Goal: Task Accomplishment & Management: Manage account settings

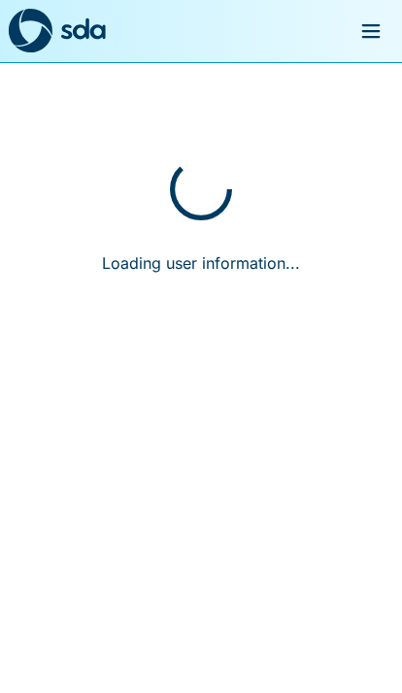
scroll to position [38, 0]
click at [382, 16] on button "menu" at bounding box center [370, 31] width 47 height 47
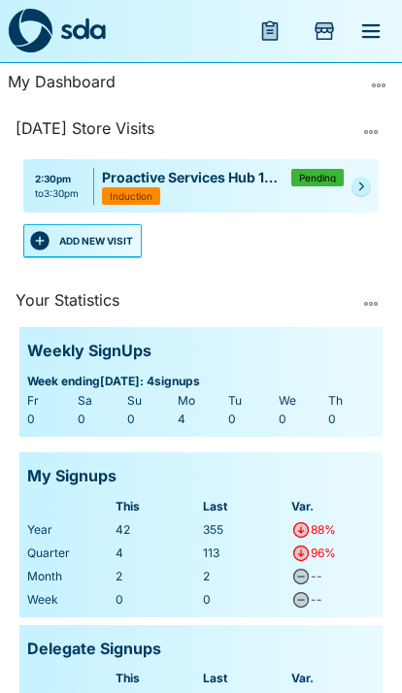
click at [351, 16] on button "menu" at bounding box center [370, 31] width 47 height 47
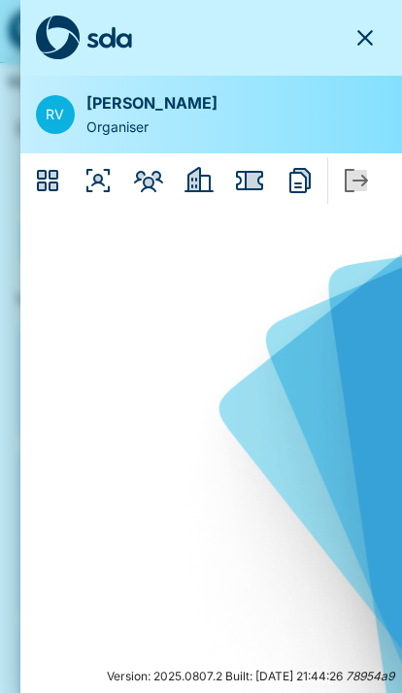
click at [82, 180] on icon "Organisers" at bounding box center [97, 180] width 31 height 31
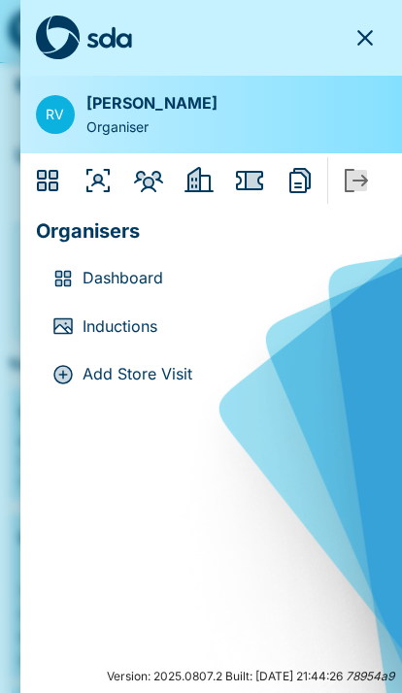
click at [109, 271] on p "Dashboard" at bounding box center [226, 278] width 288 height 25
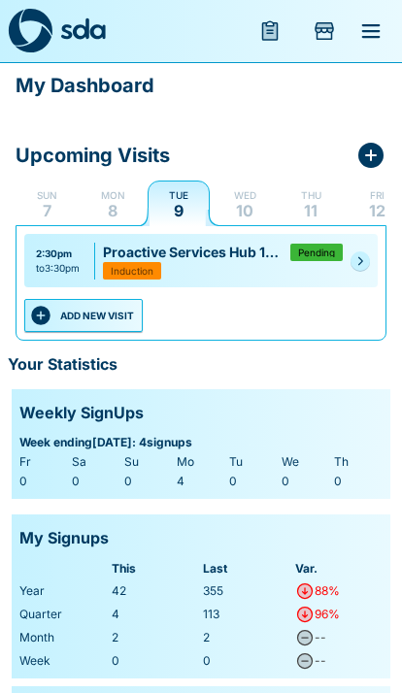
click at [115, 209] on p "8" at bounding box center [113, 211] width 10 height 16
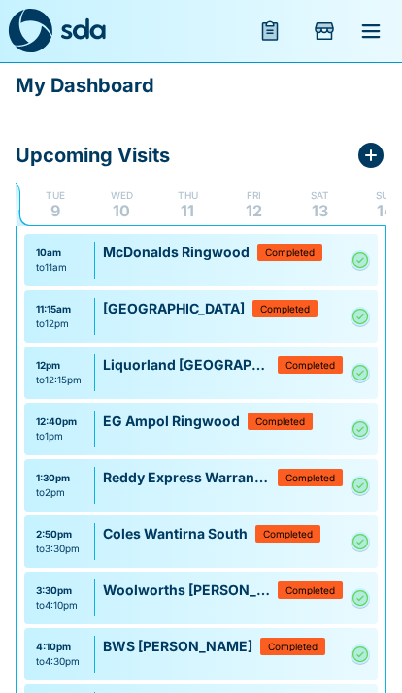
scroll to position [0, 127]
click at [44, 190] on p "Tue" at bounding box center [51, 195] width 19 height 16
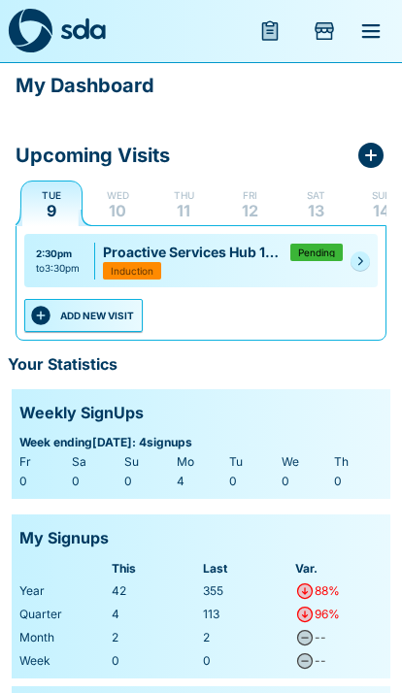
click at [101, 308] on button "ADD NEW VISIT" at bounding box center [83, 315] width 118 height 33
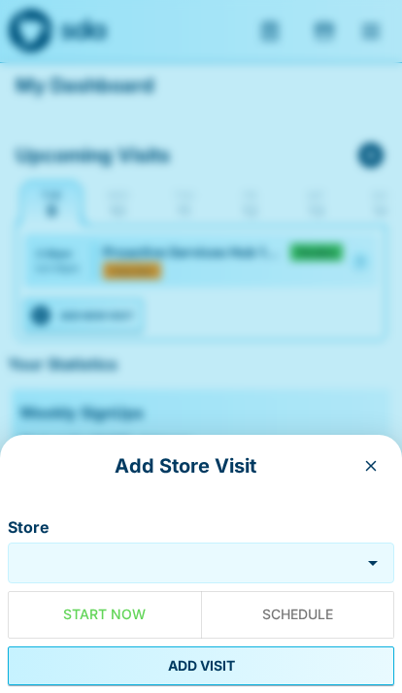
click at [195, 557] on input "Store" at bounding box center [184, 563] width 343 height 22
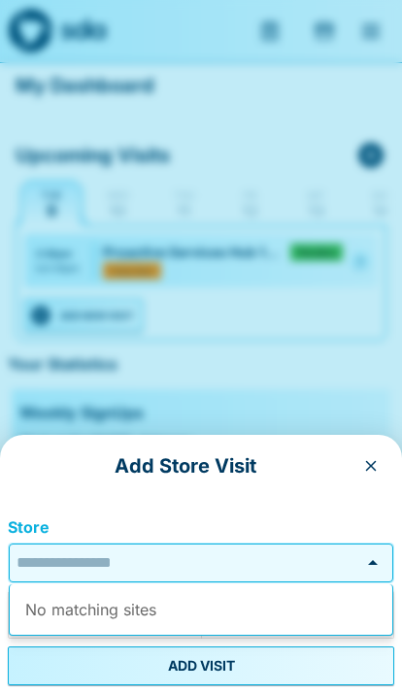
scroll to position [82, 0]
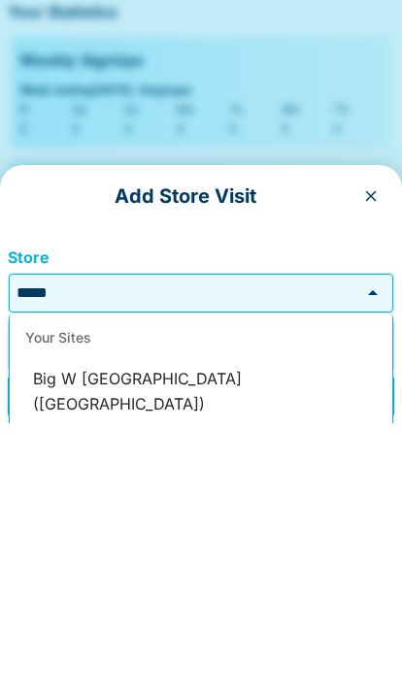
click at [86, 631] on li "Big W Eastland (Ringwood)" at bounding box center [201, 661] width 382 height 61
type input "**********"
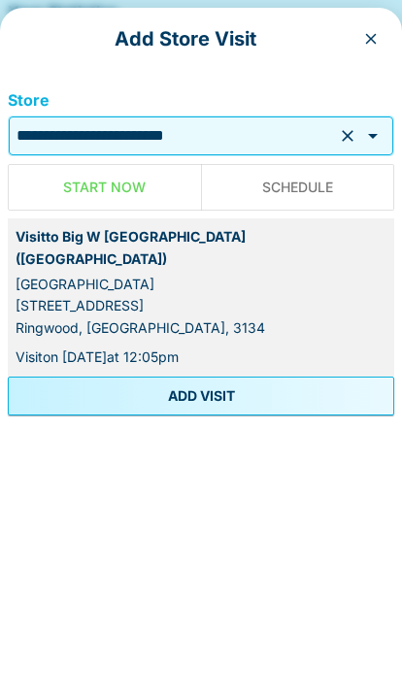
click at [299, 646] on button "ADD VISIT" at bounding box center [201, 665] width 386 height 39
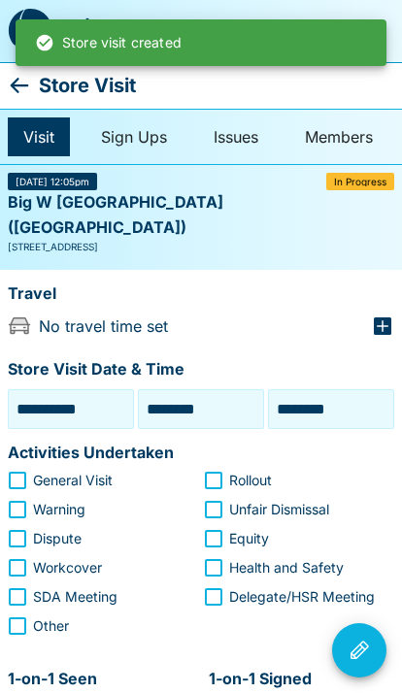
click at [21, 85] on icon at bounding box center [20, 86] width 18 height 16
